Goal: Task Accomplishment & Management: Manage account settings

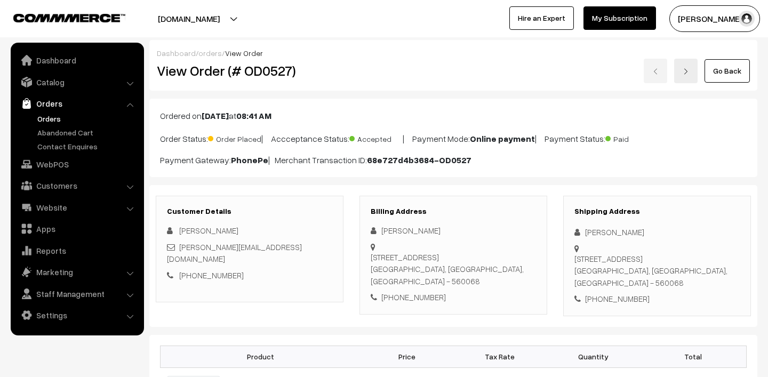
click at [53, 114] on link "Orders" at bounding box center [88, 118] width 106 height 11
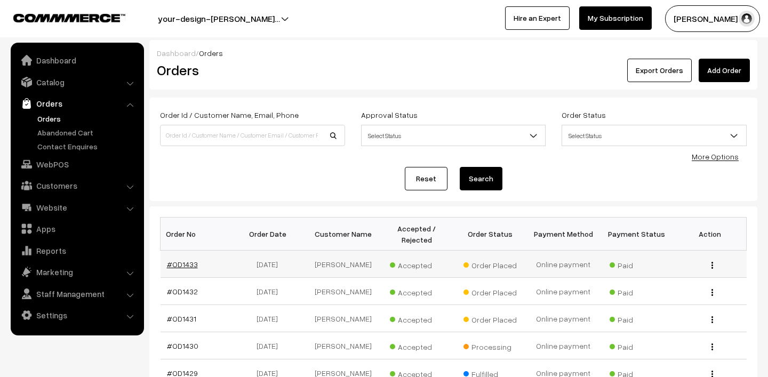
click at [176, 264] on link "#OD1433" at bounding box center [182, 264] width 31 height 9
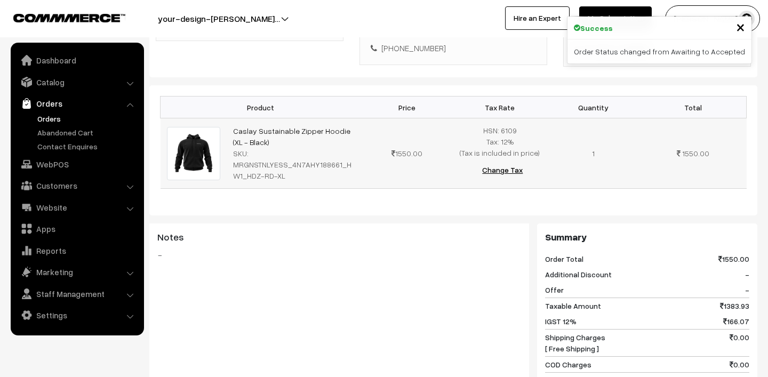
scroll to position [261, 0]
drag, startPoint x: 222, startPoint y: 114, endPoint x: 267, endPoint y: 138, distance: 51.3
click at [267, 138] on tr "Caslay Sustainable Zipper Hoodie (XL - Black) SKU: MRGNSTNLYESS_4N7AHY188661_HW…" at bounding box center [454, 153] width 586 height 70
click at [269, 195] on div "Product Price Tax Rate Quantity Total Caslay Sustainable Zipper Hoodie (XL - Bl…" at bounding box center [453, 150] width 608 height 130
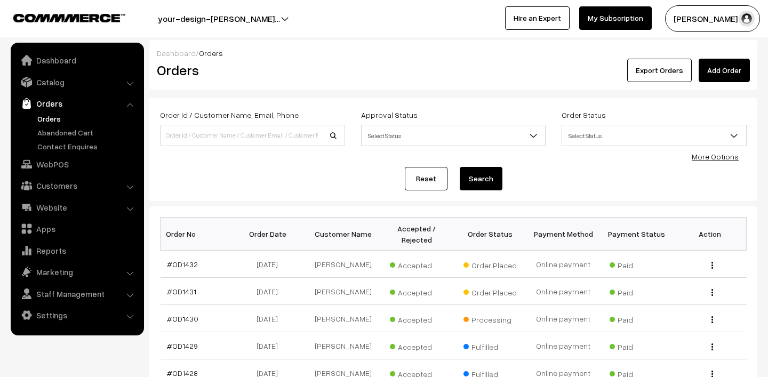
click at [693, 26] on button "Lokesh N.P" at bounding box center [712, 18] width 95 height 27
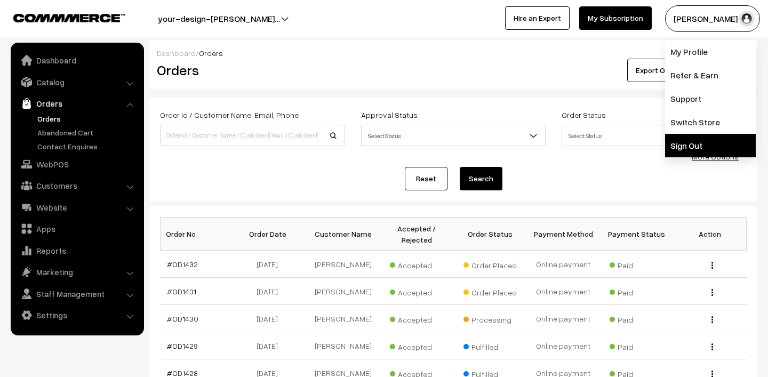
click at [681, 141] on link "Sign Out" at bounding box center [710, 145] width 91 height 23
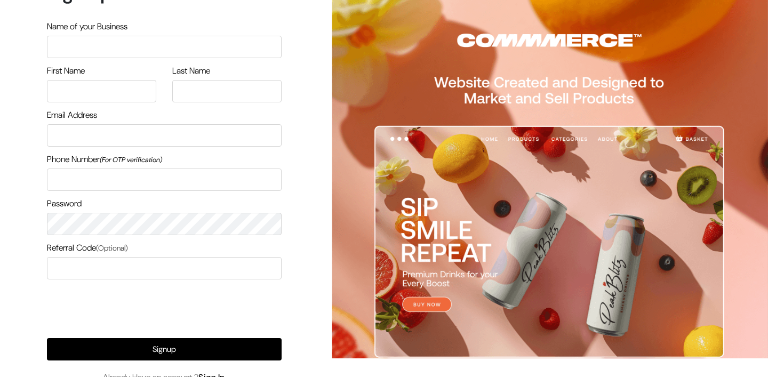
scroll to position [67, 0]
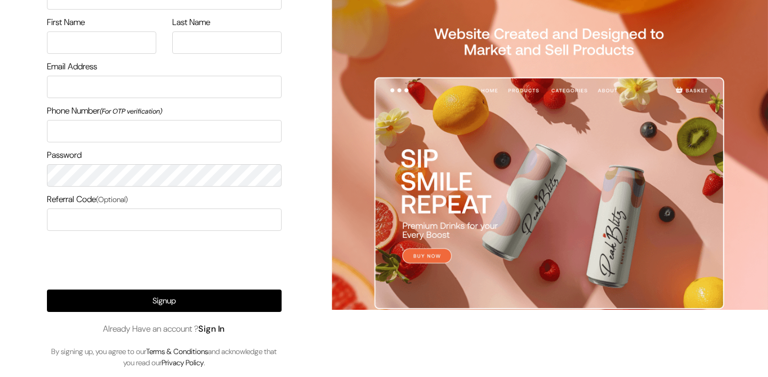
click at [221, 332] on link "Sign In" at bounding box center [211, 328] width 27 height 11
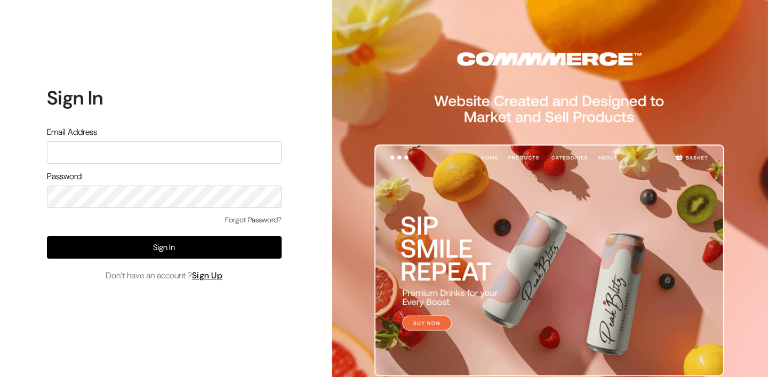
click at [179, 152] on input "text" at bounding box center [164, 152] width 235 height 22
type input "mk@yourdesignstore.in"
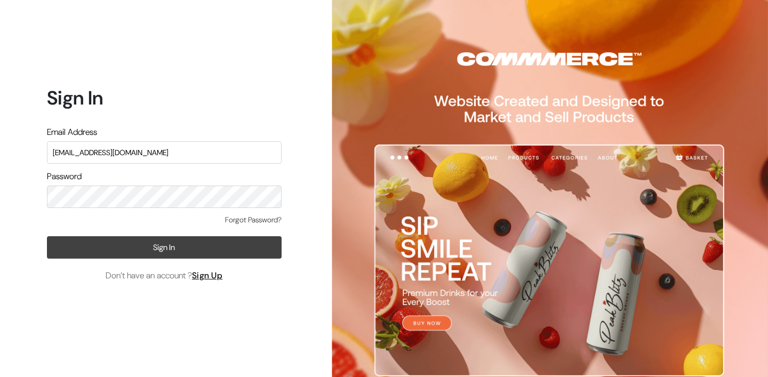
click at [148, 242] on button "Sign In" at bounding box center [164, 247] width 235 height 22
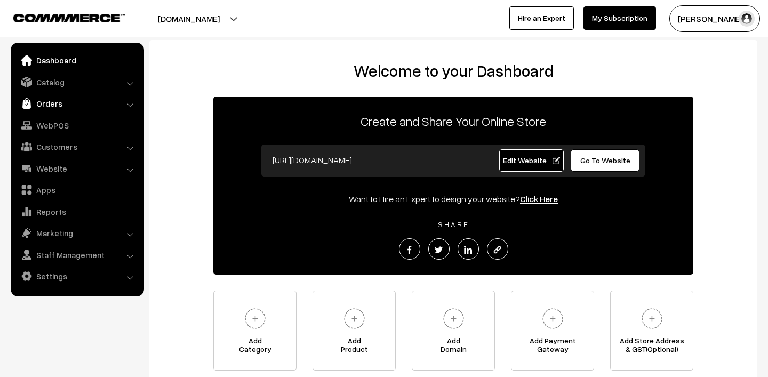
click at [47, 102] on link "Orders" at bounding box center [76, 103] width 127 height 19
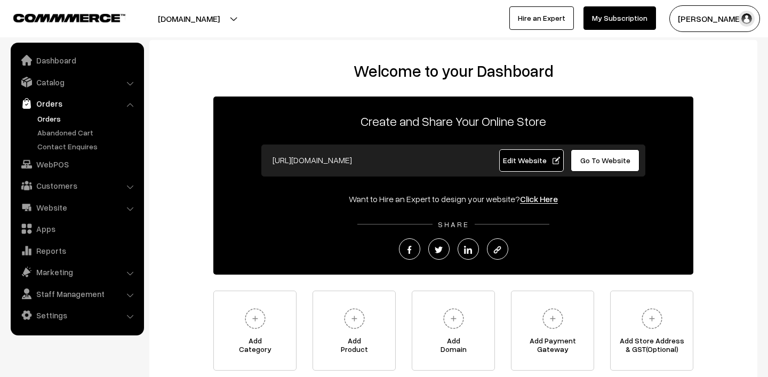
click at [53, 119] on link "Orders" at bounding box center [88, 118] width 106 height 11
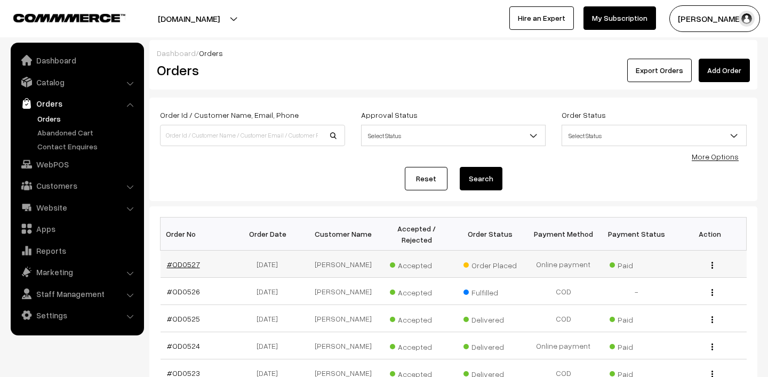
click at [193, 262] on link "#OD0527" at bounding box center [183, 264] width 33 height 9
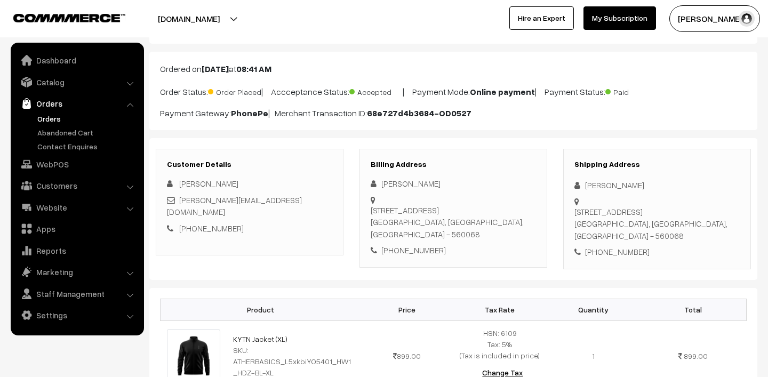
scroll to position [108, 0]
